Goal: Find specific page/section: Find specific page/section

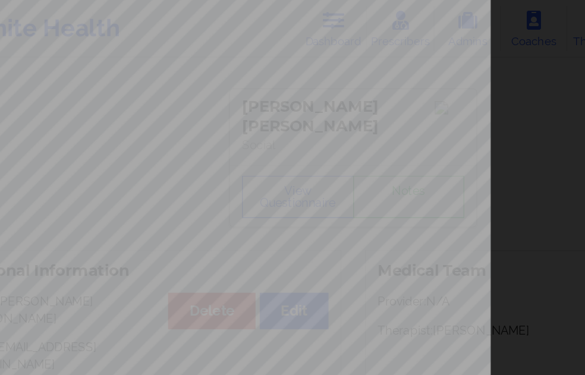
scroll to position [192, 0]
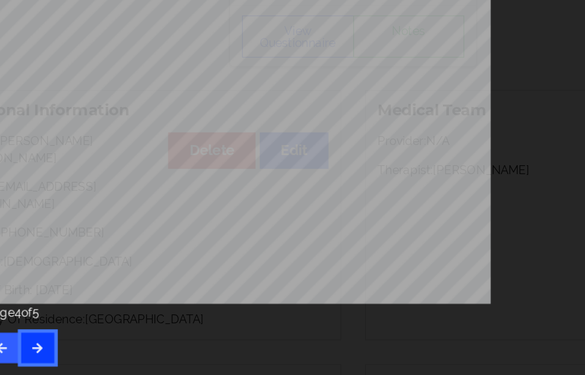
click at [73, 352] on icon "button" at bounding box center [72, 355] width 10 height 7
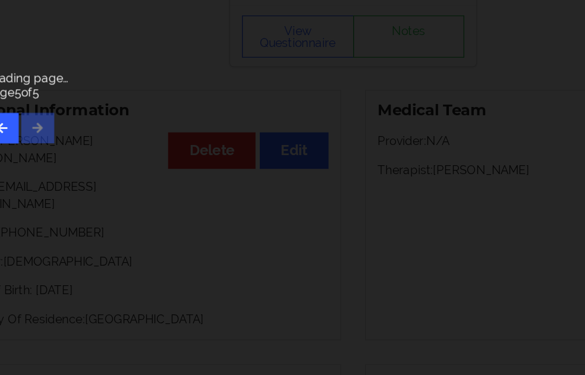
scroll to position [0, 0]
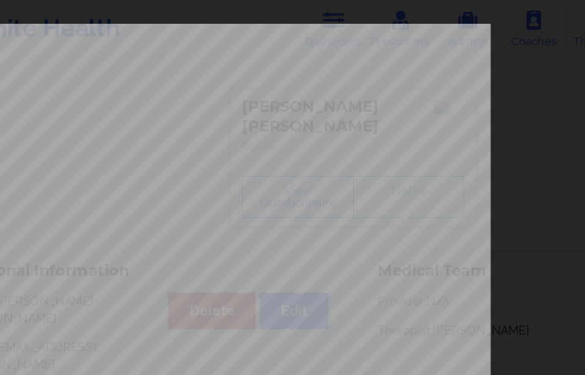
click at [415, 90] on div "Payment plan chosen by patient together Currently Suicidal No Local Pharmacy Da…" at bounding box center [292, 267] width 515 height 500
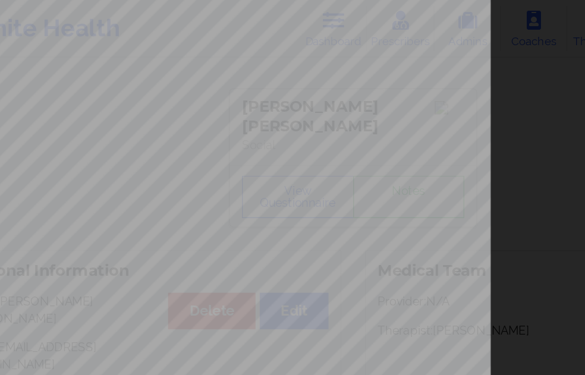
scroll to position [192, 0]
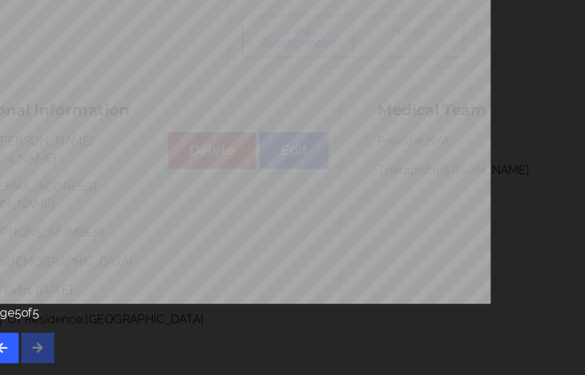
click at [74, 354] on div "Page 5 of 5" at bounding box center [292, 346] width 515 height 42
click at [53, 358] on button "button" at bounding box center [46, 355] width 23 height 21
click at [114, 338] on div "Page 4 of 5" at bounding box center [292, 346] width 515 height 42
click at [177, 342] on div "Page 4 of 5" at bounding box center [292, 346] width 515 height 42
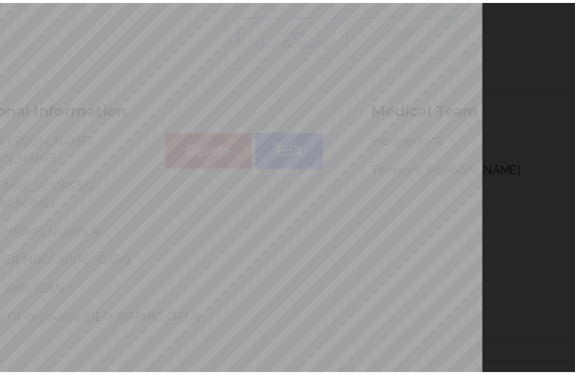
scroll to position [1, 0]
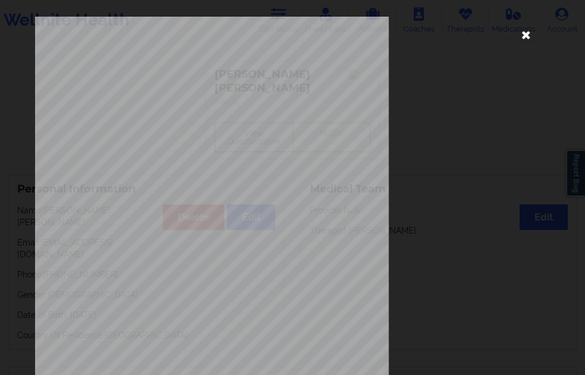
click at [516, 36] on icon at bounding box center [525, 34] width 19 height 19
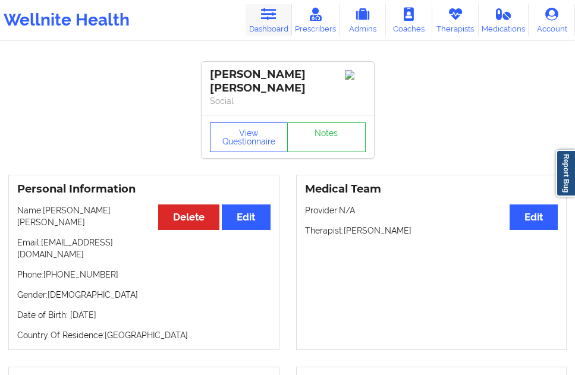
scroll to position [0, 0]
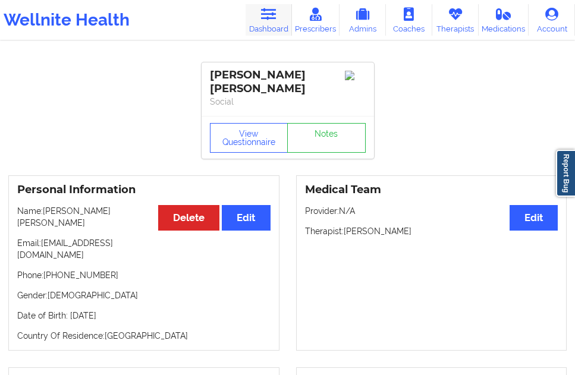
click at [272, 29] on link "Dashboard" at bounding box center [268, 19] width 46 height 31
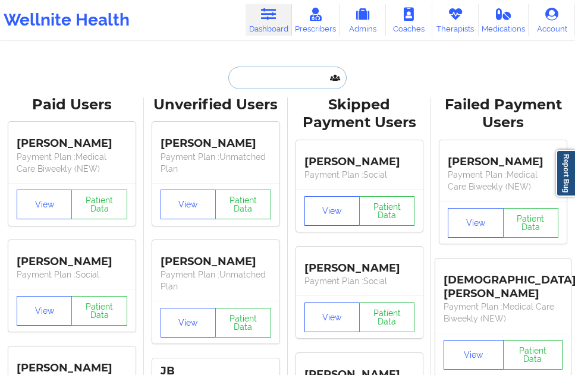
click at [285, 89] on input "text" at bounding box center [287, 78] width 118 height 23
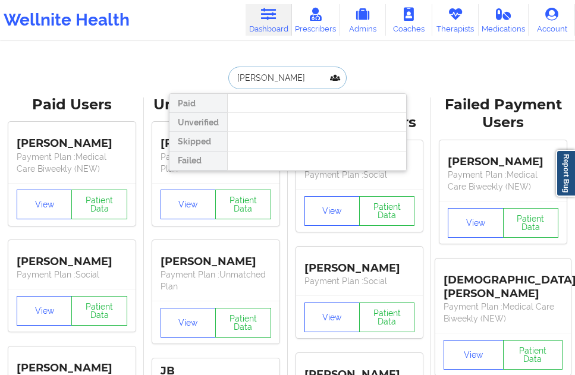
drag, startPoint x: 259, startPoint y: 77, endPoint x: 204, endPoint y: 74, distance: 54.1
click at [204, 74] on div "[PERSON_NAME] Paid Unverified Skipped Failed" at bounding box center [288, 78] width 238 height 23
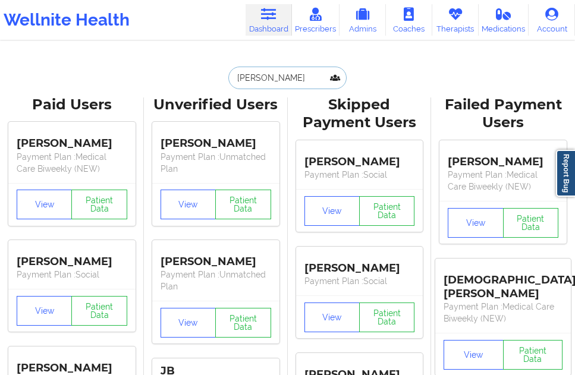
type input "KUBOTA"
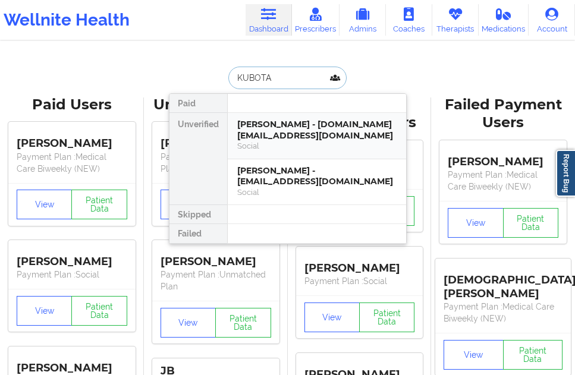
click at [297, 138] on div "[PERSON_NAME] - [DOMAIN_NAME][EMAIL_ADDRESS][DOMAIN_NAME]" at bounding box center [316, 130] width 159 height 22
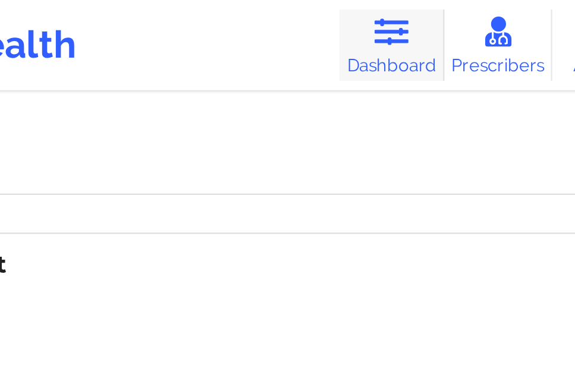
scroll to position [715, 0]
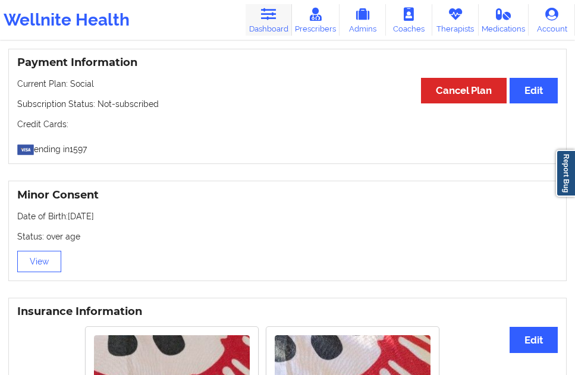
click at [275, 24] on link "Dashboard" at bounding box center [268, 19] width 46 height 31
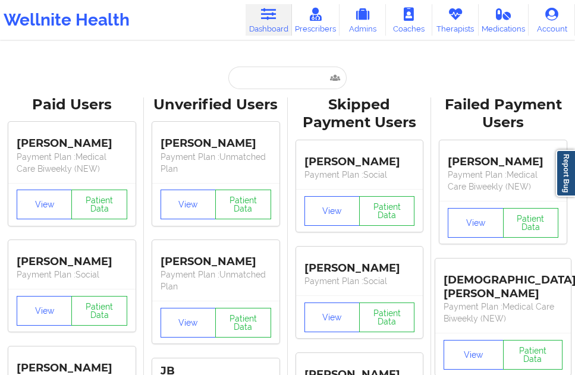
click at [269, 78] on input "text" at bounding box center [287, 78] width 118 height 23
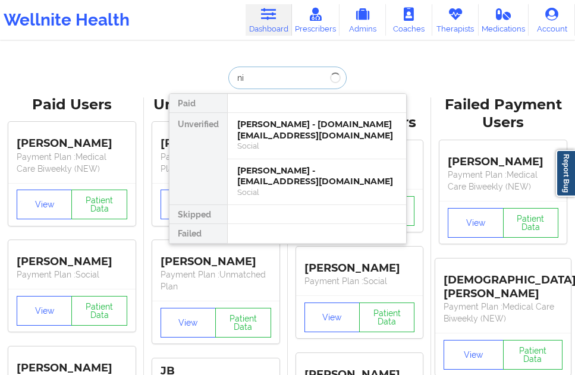
type input "n"
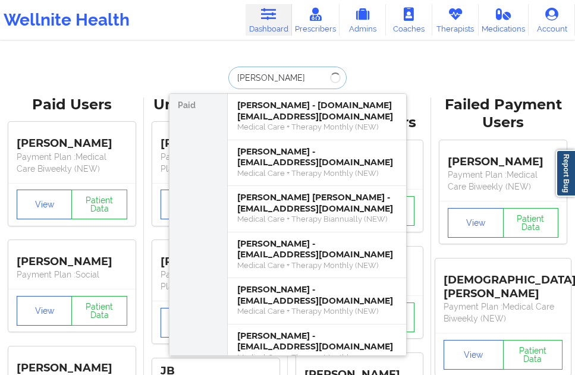
type input "[PERSON_NAME]"
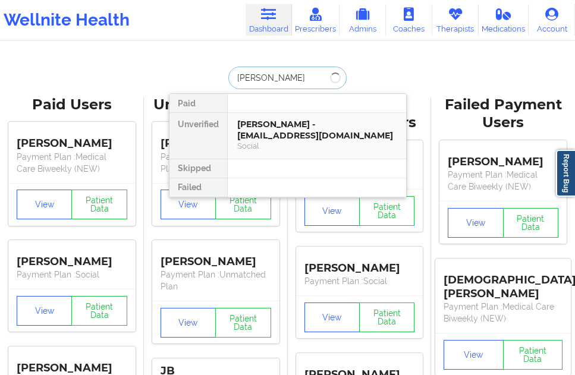
click at [271, 129] on div "[PERSON_NAME] - [EMAIL_ADDRESS][DOMAIN_NAME]" at bounding box center [316, 130] width 159 height 22
